Goal: Task Accomplishment & Management: Use online tool/utility

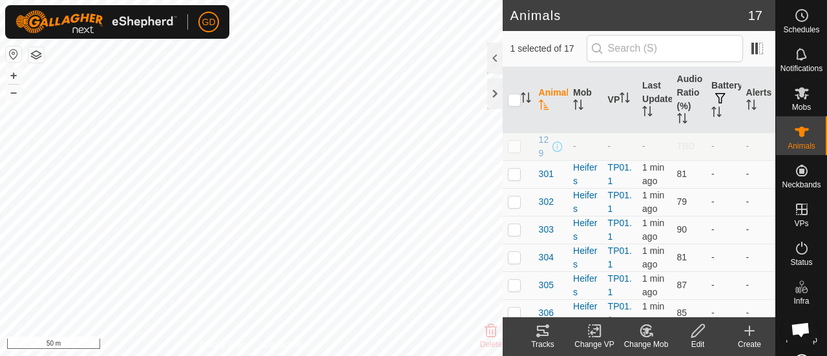
click at [543, 330] on icon at bounding box center [543, 331] width 12 height 10
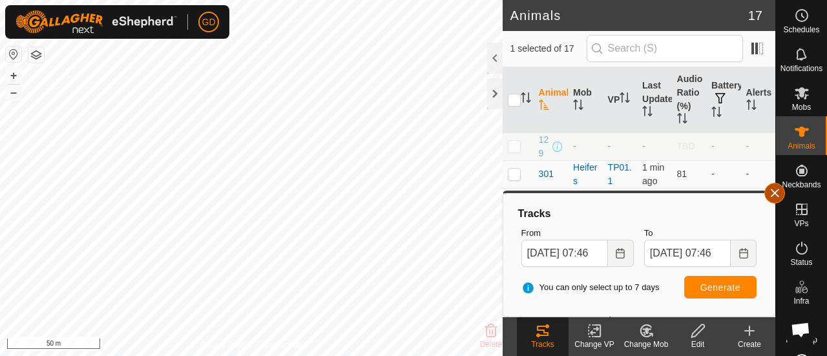
click at [777, 195] on button "button" at bounding box center [775, 193] width 21 height 21
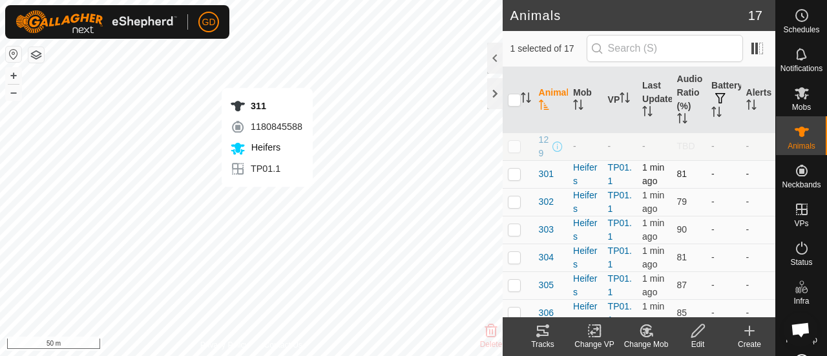
checkbox input "false"
checkbox input "true"
click at [538, 330] on icon at bounding box center [543, 331] width 12 height 10
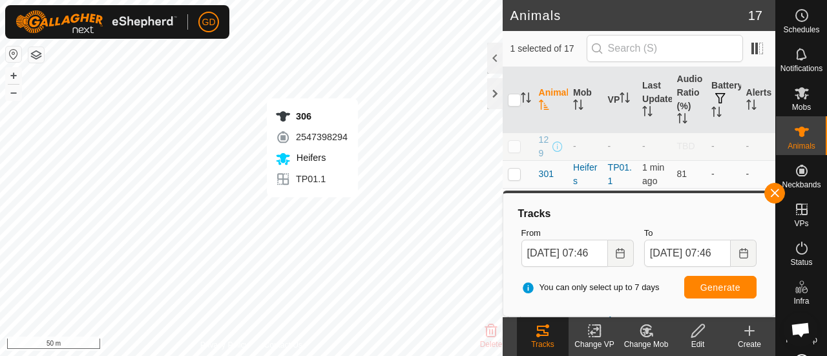
checkbox input "true"
checkbox input "false"
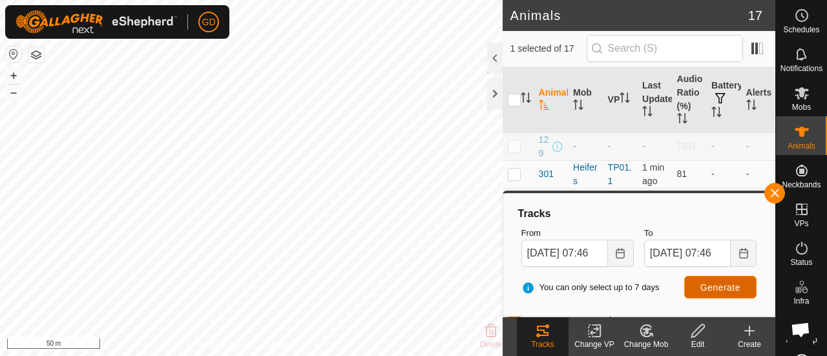
click at [718, 285] on span "Generate" at bounding box center [721, 287] width 40 height 10
click at [620, 254] on icon "Choose Date" at bounding box center [620, 253] width 10 height 10
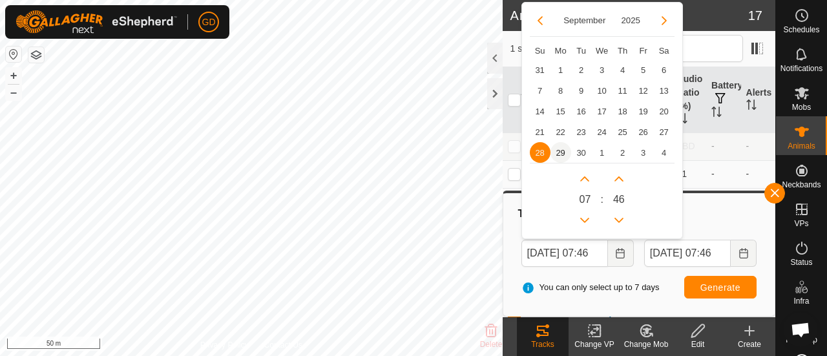
click at [559, 150] on span "29" at bounding box center [561, 152] width 21 height 21
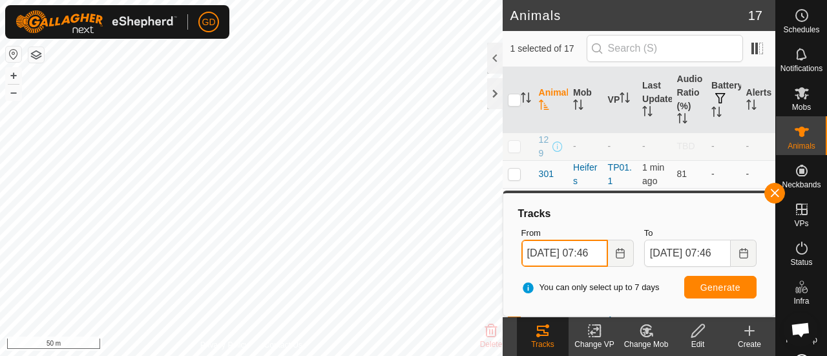
scroll to position [0, 12]
click at [588, 252] on input "29 Sep, 2025 07:46" at bounding box center [565, 253] width 87 height 27
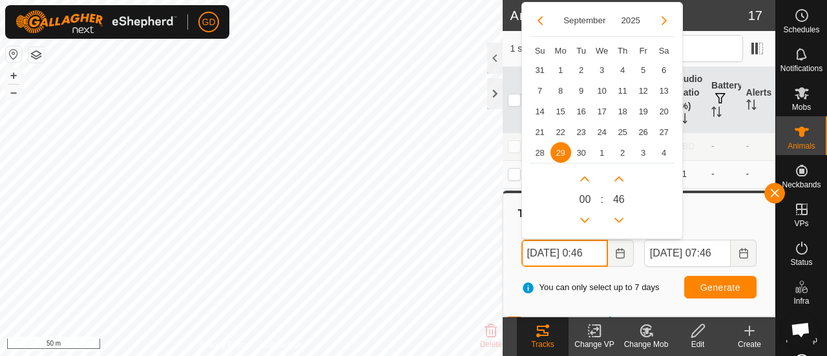
scroll to position [0, 6]
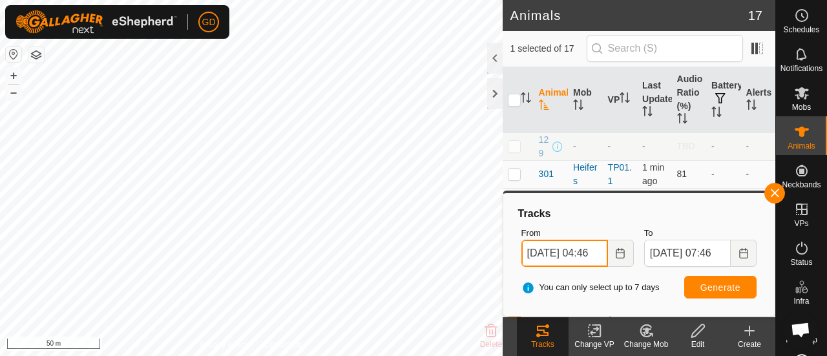
type input "29 Sep, 2025 04:46"
click at [723, 285] on span "Generate" at bounding box center [721, 287] width 40 height 10
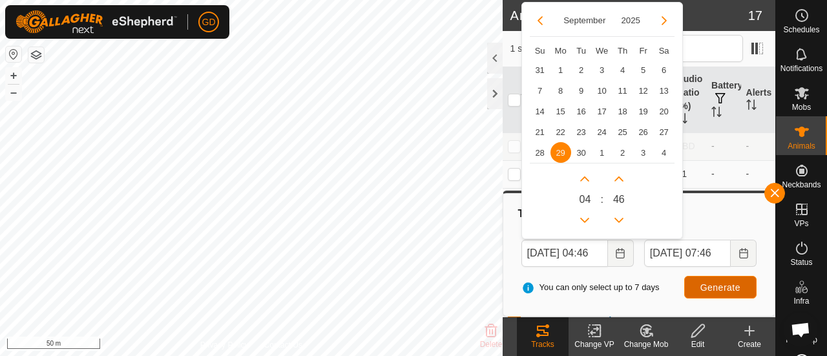
scroll to position [0, 0]
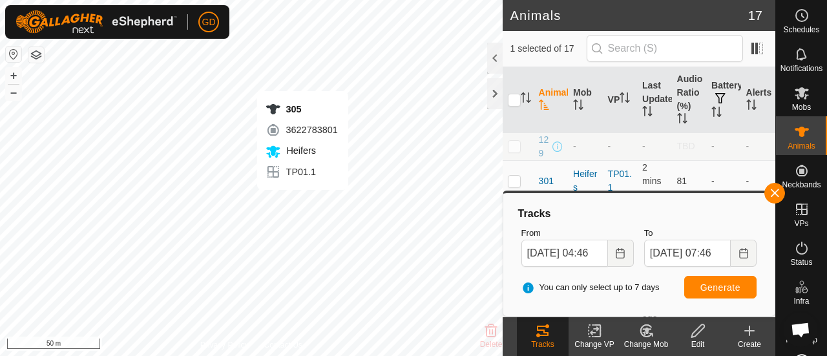
checkbox input "true"
checkbox input "false"
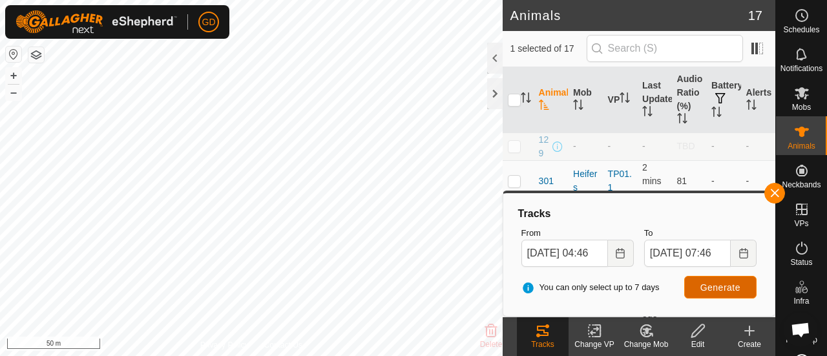
click at [720, 284] on span "Generate" at bounding box center [721, 287] width 40 height 10
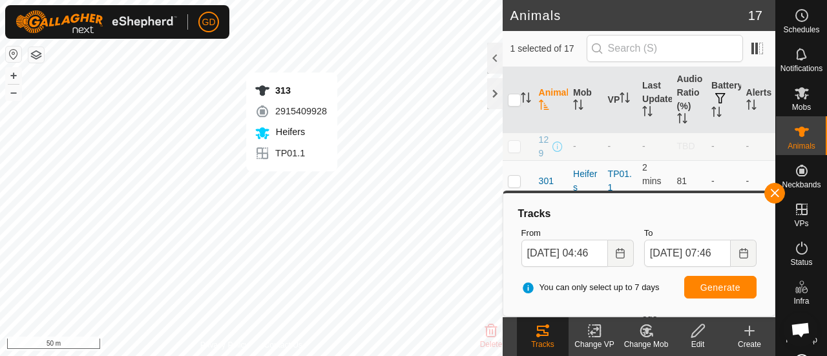
checkbox input "false"
checkbox input "true"
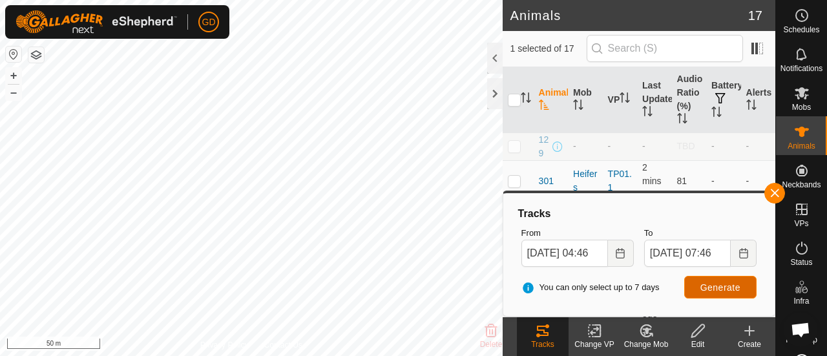
click at [704, 281] on button "Generate" at bounding box center [720, 287] width 72 height 23
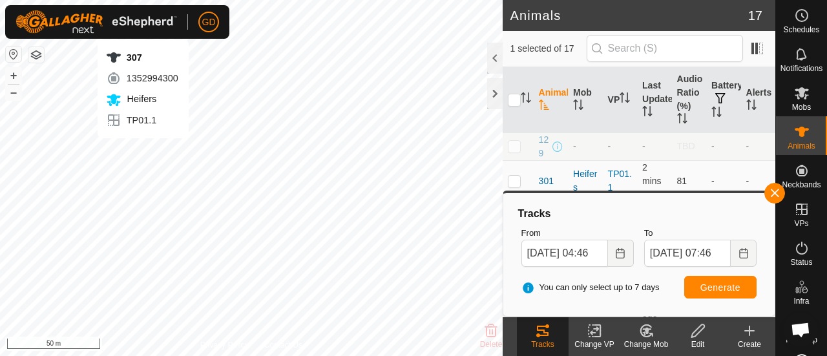
checkbox input "true"
checkbox input "false"
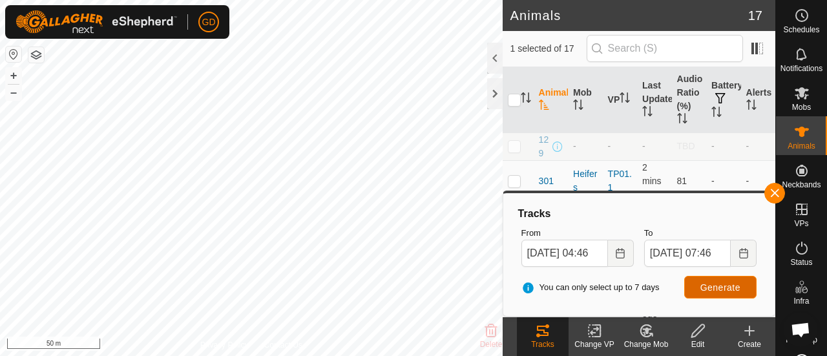
click at [704, 280] on button "Generate" at bounding box center [720, 287] width 72 height 23
click at [772, 194] on button "button" at bounding box center [775, 193] width 21 height 21
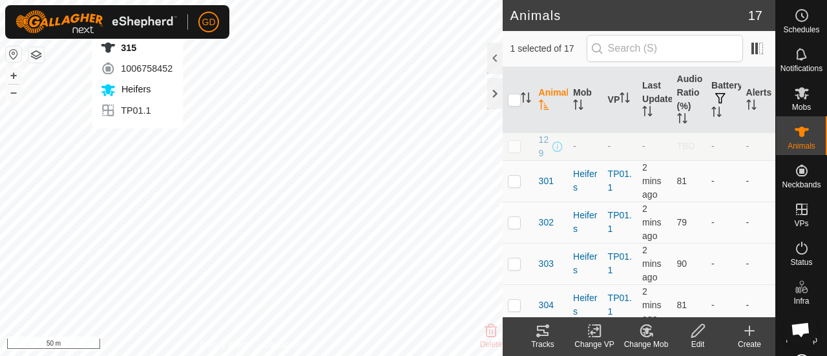
checkbox input "false"
checkbox input "true"
click at [540, 328] on icon at bounding box center [543, 331] width 16 height 16
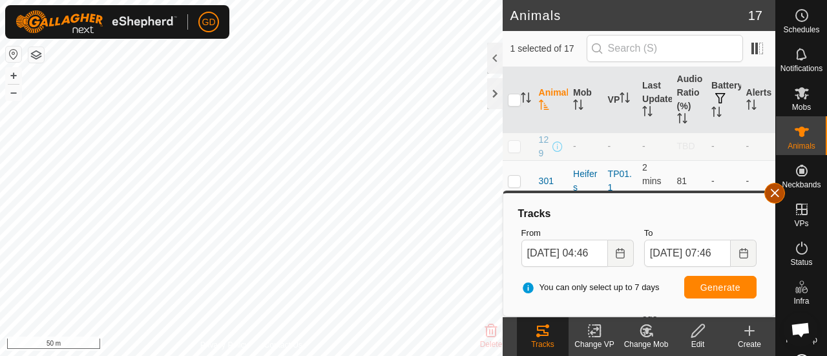
click at [773, 193] on button "button" at bounding box center [775, 193] width 21 height 21
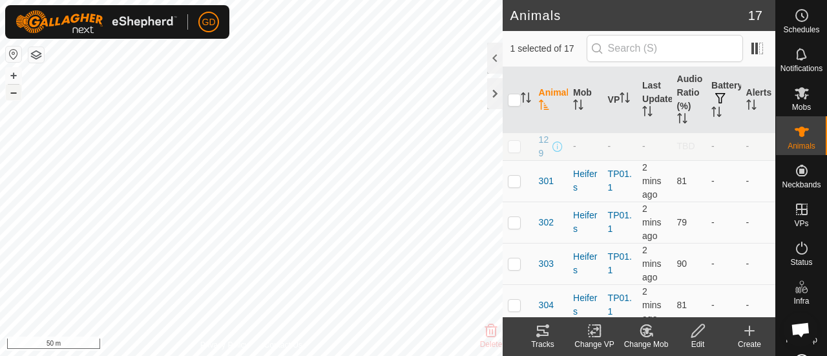
click at [10, 91] on button "–" at bounding box center [14, 93] width 16 height 16
click at [14, 72] on button "+" at bounding box center [14, 76] width 16 height 16
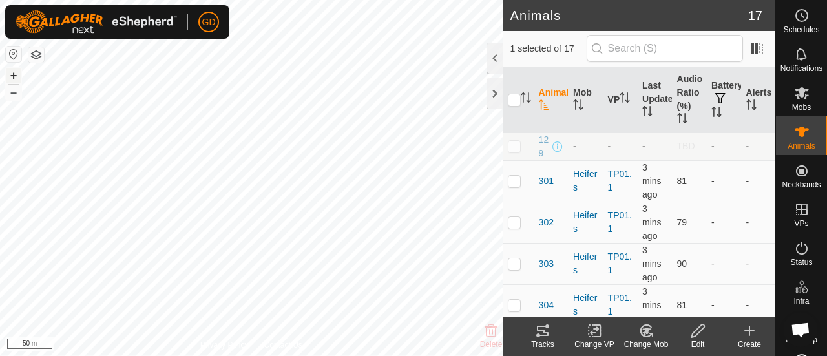
click at [14, 72] on button "+" at bounding box center [14, 76] width 16 height 16
checkbox input "true"
checkbox input "false"
click at [544, 332] on icon at bounding box center [543, 331] width 12 height 10
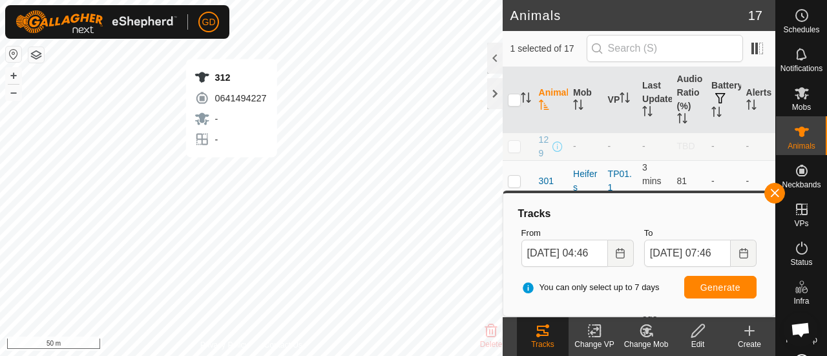
checkbox input "false"
checkbox input "true"
click at [718, 282] on span "Generate" at bounding box center [721, 287] width 40 height 10
checkbox input "true"
checkbox input "false"
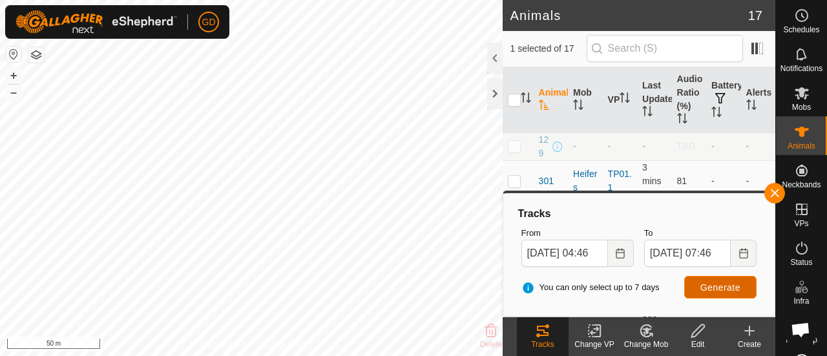
click at [713, 285] on span "Generate" at bounding box center [721, 287] width 40 height 10
click at [14, 94] on button "–" at bounding box center [14, 93] width 16 height 16
click at [15, 74] on button "+" at bounding box center [14, 76] width 16 height 16
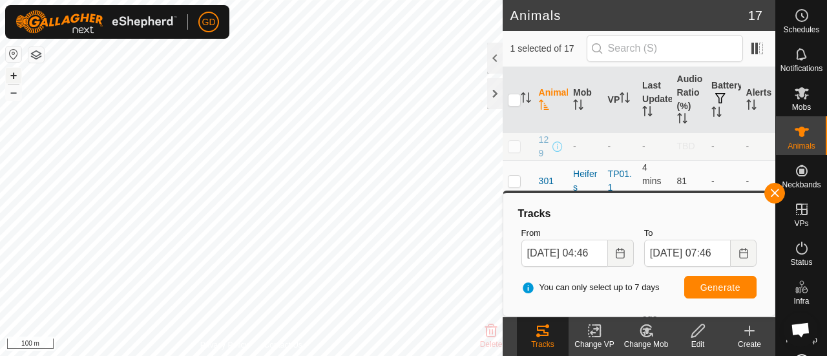
click at [15, 74] on button "+" at bounding box center [14, 76] width 16 height 16
click at [774, 192] on button "button" at bounding box center [775, 193] width 21 height 21
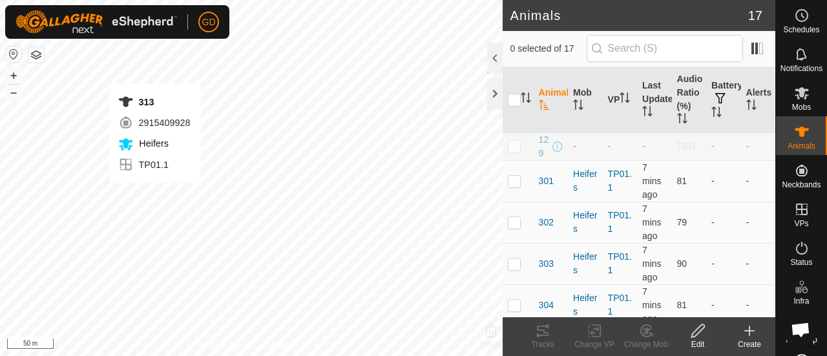
checkbox input "true"
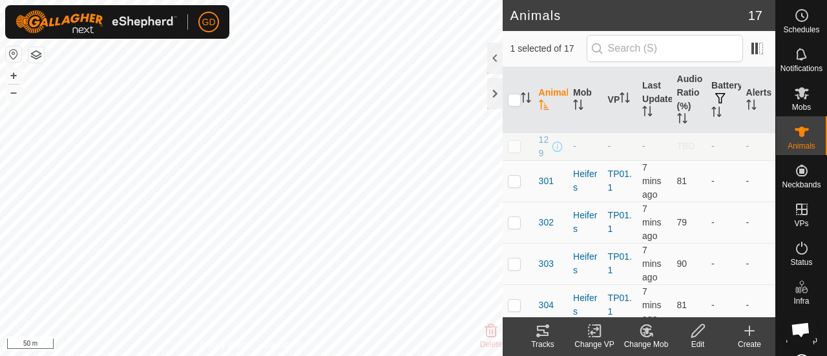
click at [542, 334] on icon at bounding box center [543, 331] width 16 height 16
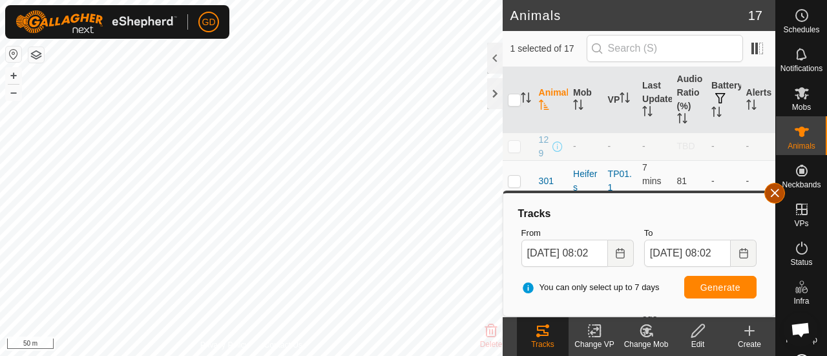
click at [772, 195] on button "button" at bounding box center [775, 193] width 21 height 21
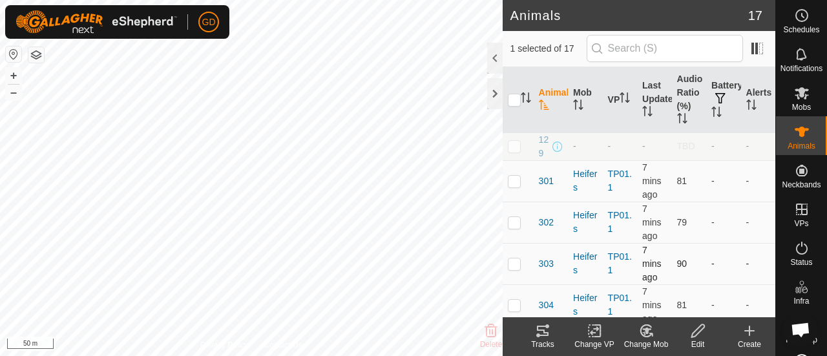
click at [505, 255] on div "Animals 17 1 selected of 17 Animal Mob VP Last Updated Audio Ratio (%) Battery …" at bounding box center [388, 178] width 776 height 356
click at [506, 255] on div "Animals 17 1 selected of 17 Animal Mob VP Last Updated Audio Ratio (%) Battery …" at bounding box center [388, 178] width 776 height 356
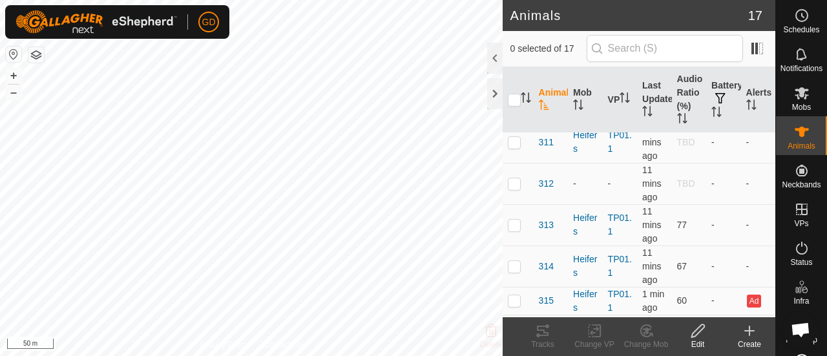
scroll to position [460, 0]
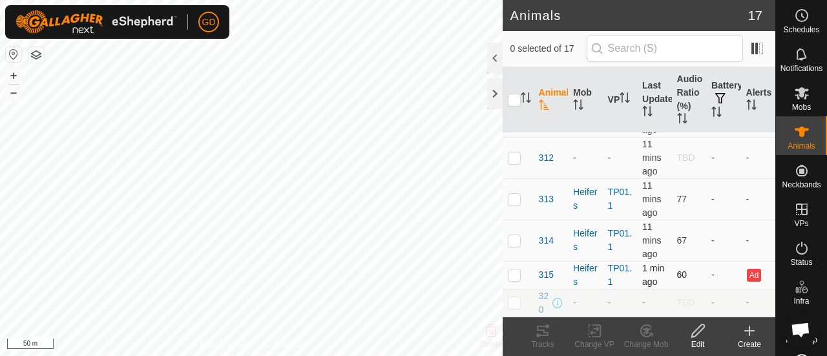
click at [514, 270] on p-checkbox at bounding box center [514, 275] width 13 height 10
checkbox input "true"
click at [543, 333] on icon at bounding box center [543, 331] width 16 height 16
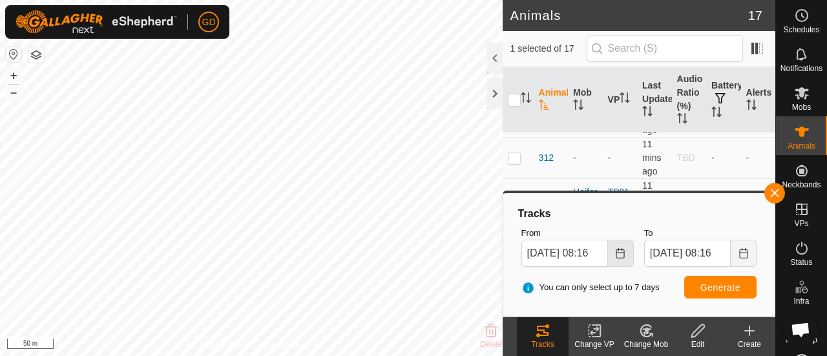
click at [619, 253] on icon "Choose Date" at bounding box center [620, 253] width 10 height 10
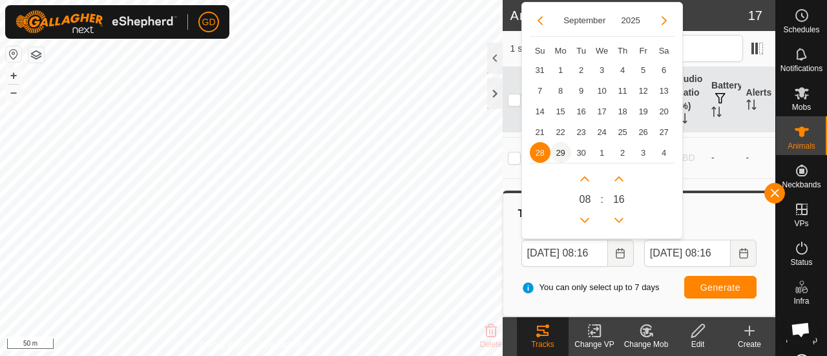
scroll to position [0, 0]
click at [561, 153] on span "29" at bounding box center [561, 152] width 21 height 21
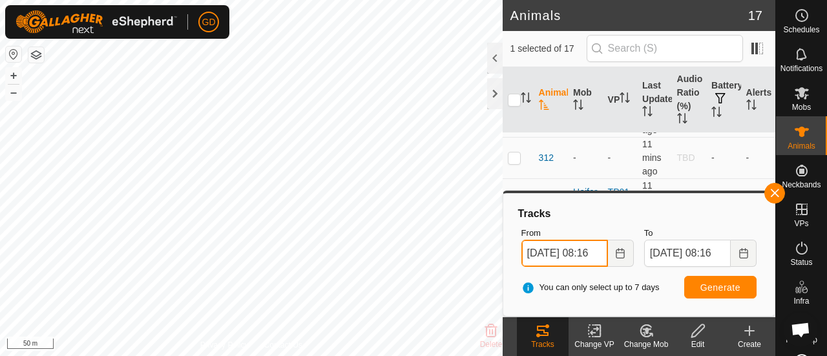
scroll to position [0, 12]
click at [588, 252] on input "29 Sep, 2025 08:16" at bounding box center [565, 253] width 87 height 27
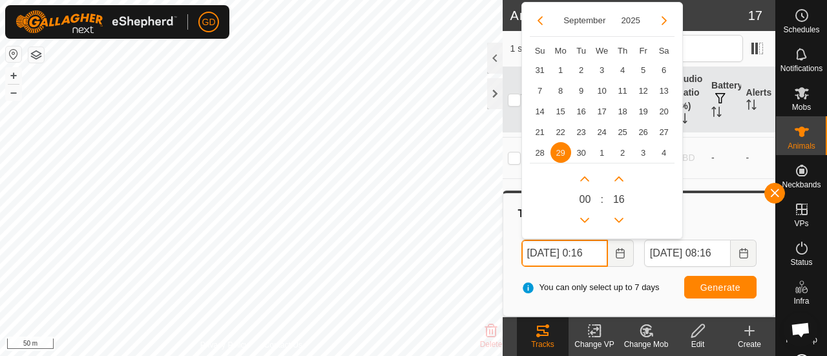
scroll to position [0, 6]
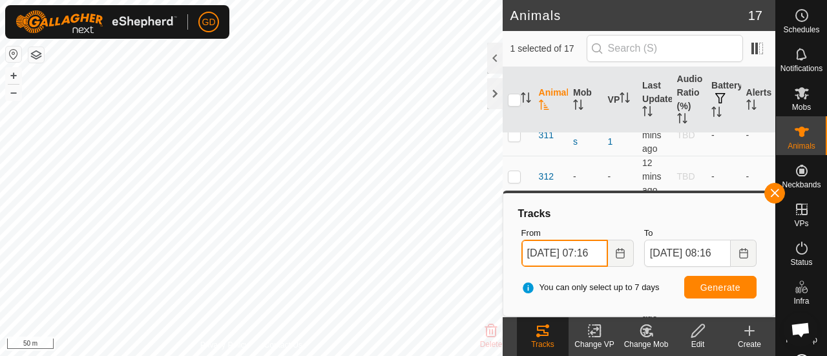
type input "29 Sep, 2025 07:16"
click at [708, 280] on button "Generate" at bounding box center [720, 287] width 72 height 23
click at [14, 73] on button "+" at bounding box center [14, 76] width 16 height 16
click at [14, 76] on button "+" at bounding box center [14, 76] width 16 height 16
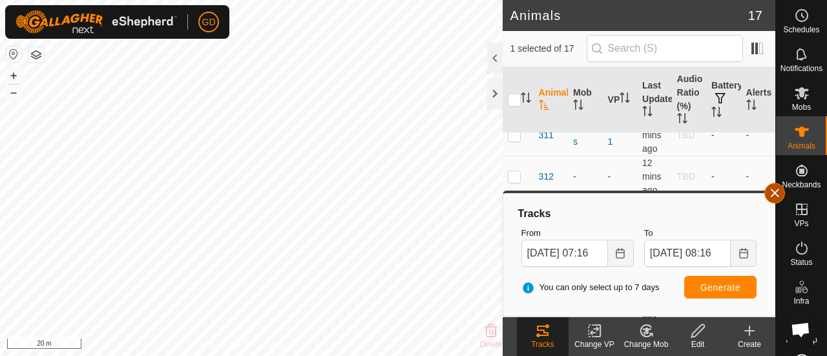
click at [774, 195] on button "button" at bounding box center [775, 193] width 21 height 21
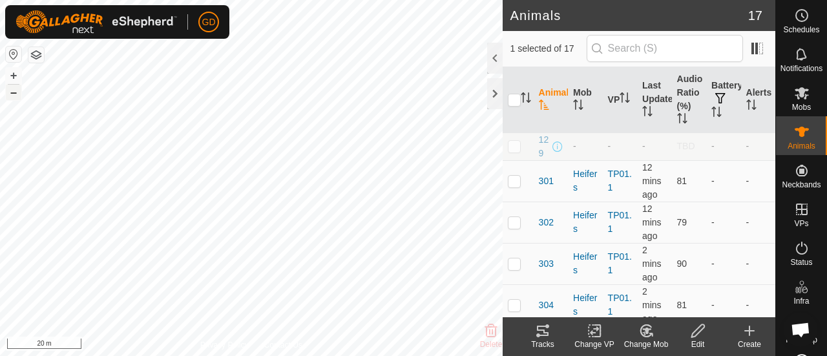
click at [16, 93] on button "–" at bounding box center [14, 93] width 16 height 16
click at [16, 92] on button "–" at bounding box center [14, 93] width 16 height 16
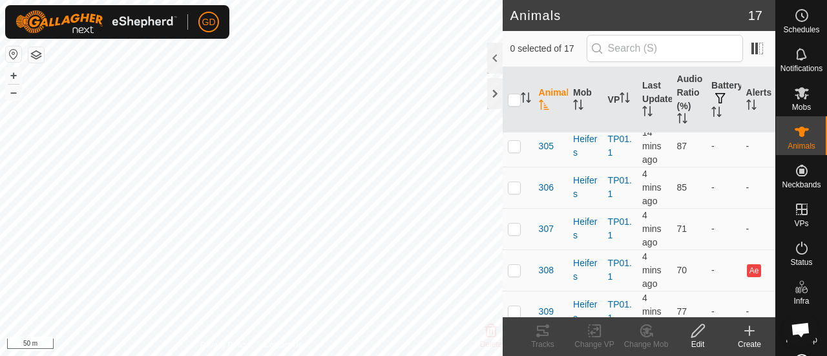
scroll to position [229, 0]
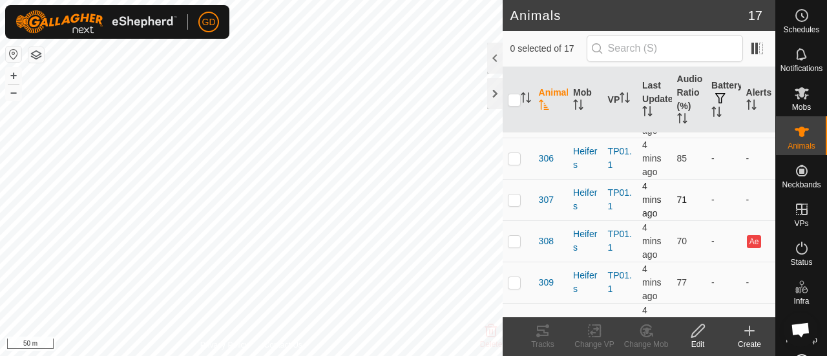
click at [514, 205] on p-checkbox at bounding box center [514, 200] width 13 height 10
checkbox input "true"
click at [544, 334] on icon at bounding box center [543, 331] width 16 height 16
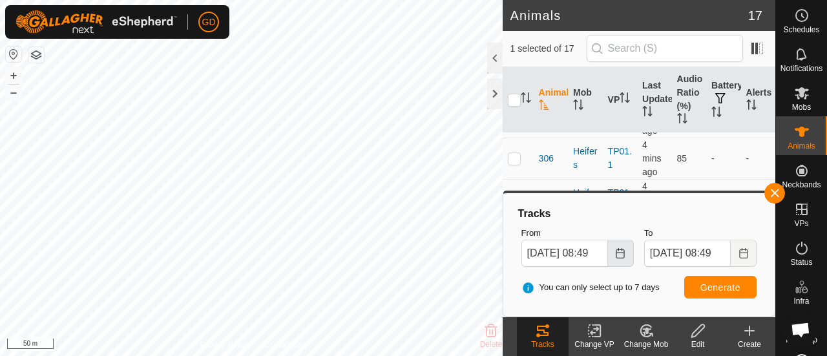
click at [619, 253] on icon "Choose Date" at bounding box center [621, 253] width 8 height 10
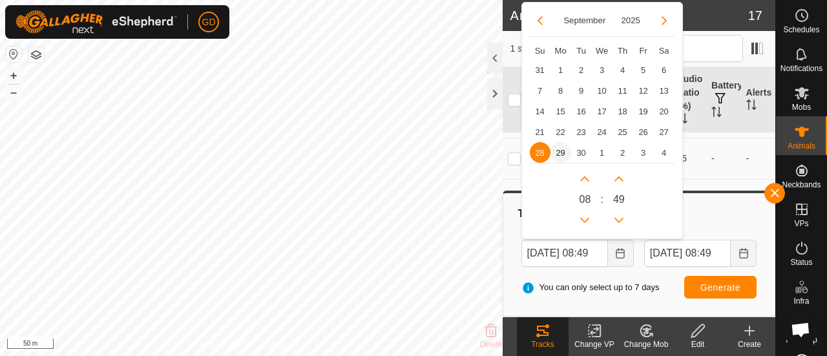
scroll to position [0, 0]
click at [560, 154] on span "29" at bounding box center [561, 152] width 21 height 21
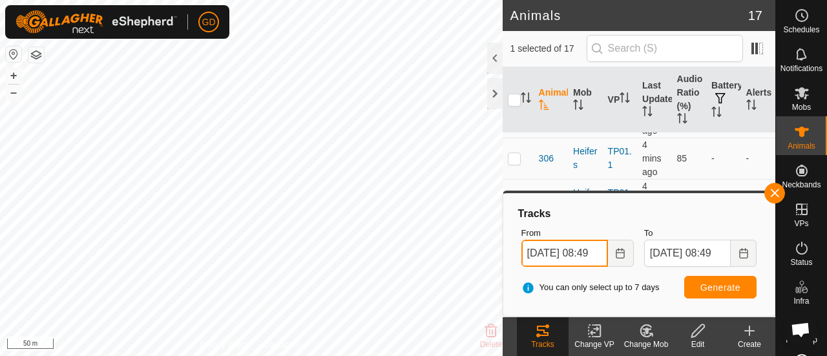
click at [589, 251] on input "29 Sep, 2025 08:49" at bounding box center [565, 253] width 87 height 27
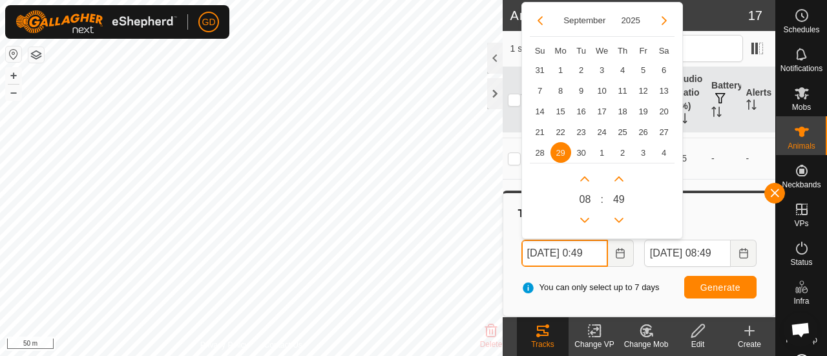
scroll to position [0, 6]
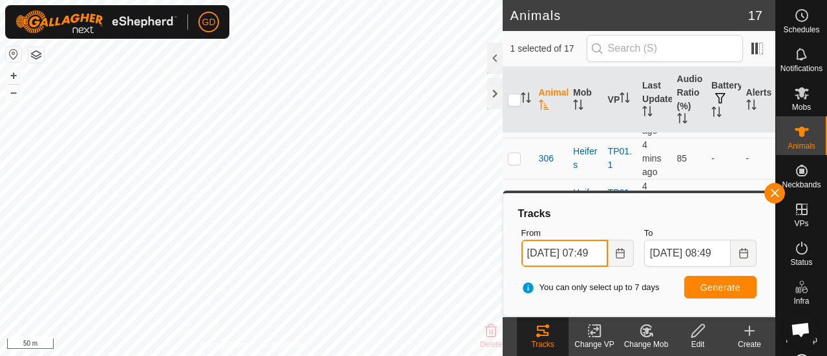
type input "29 Sep, 2025 07:49"
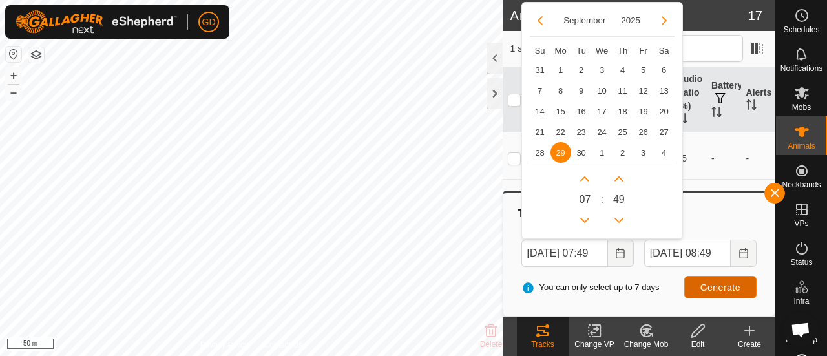
click at [714, 284] on span "Generate" at bounding box center [721, 287] width 40 height 10
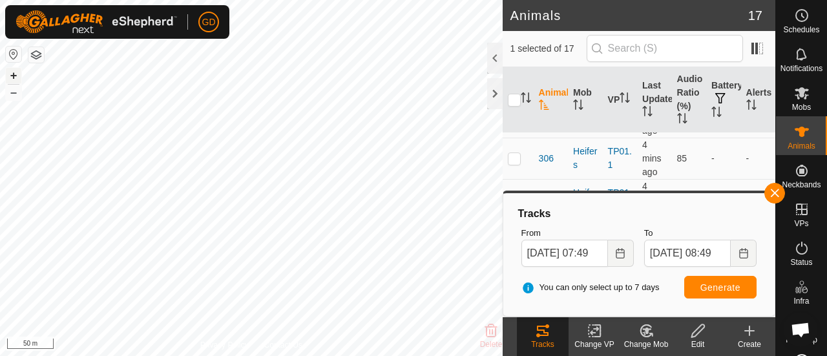
click at [16, 77] on button "+" at bounding box center [14, 76] width 16 height 16
click at [16, 76] on button "+" at bounding box center [14, 76] width 16 height 16
click at [16, 74] on button "+" at bounding box center [14, 76] width 16 height 16
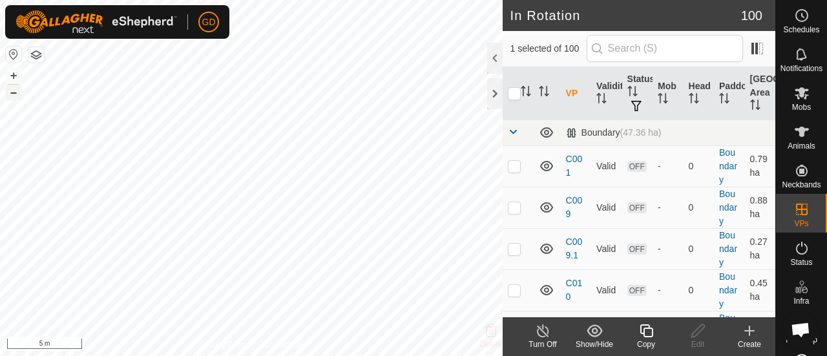
click at [14, 93] on button "–" at bounding box center [14, 93] width 16 height 16
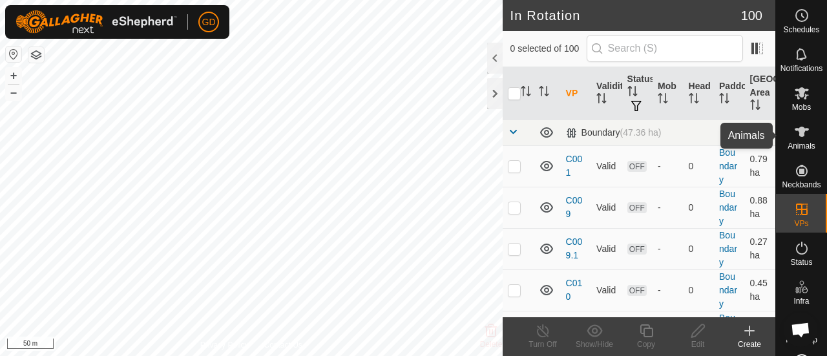
click at [796, 132] on icon at bounding box center [802, 132] width 14 height 10
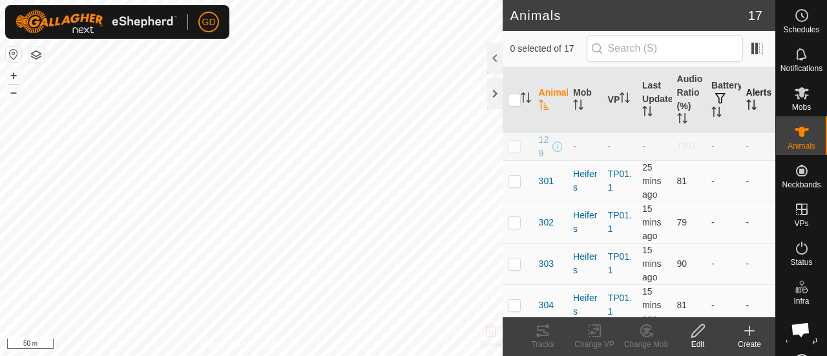
click at [757, 111] on th "Alerts" at bounding box center [758, 100] width 34 height 66
